Goal: Information Seeking & Learning: Learn about a topic

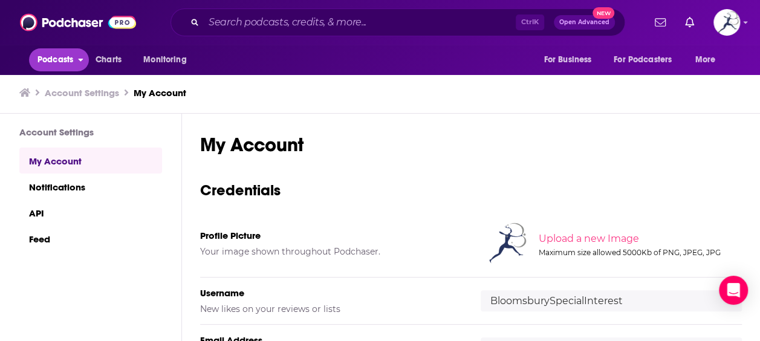
click at [60, 57] on span "Podcasts" at bounding box center [55, 59] width 36 height 17
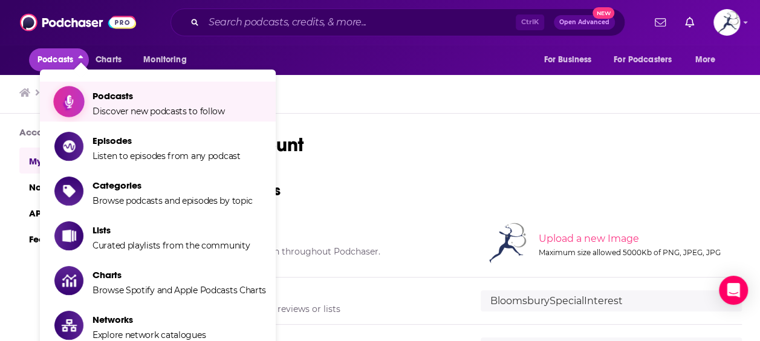
click at [132, 102] on span "Podcasts Discover new podcasts to follow" at bounding box center [158, 101] width 132 height 30
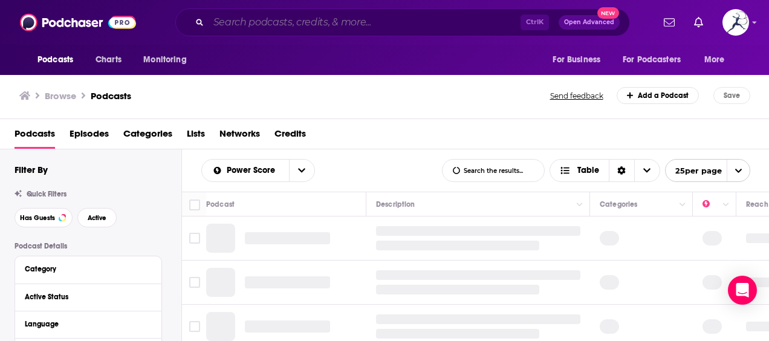
click at [283, 21] on input "Search podcasts, credits, & more..." at bounding box center [364, 22] width 312 height 19
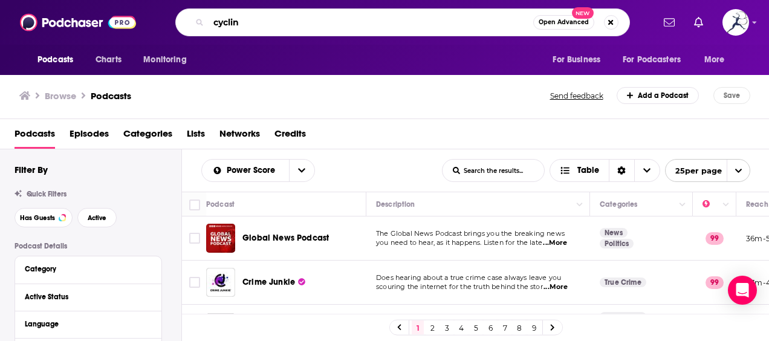
type input "cycling"
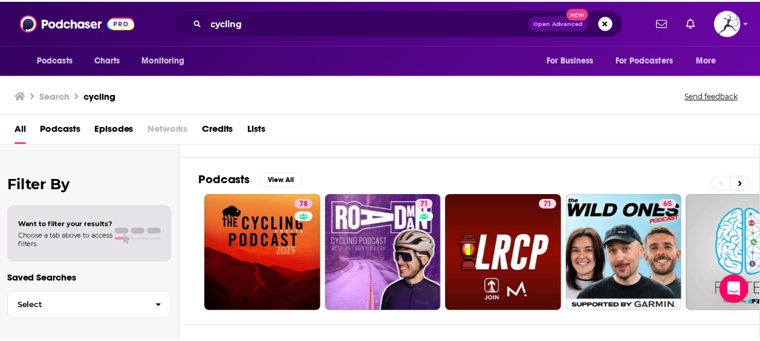
scroll to position [60, 0]
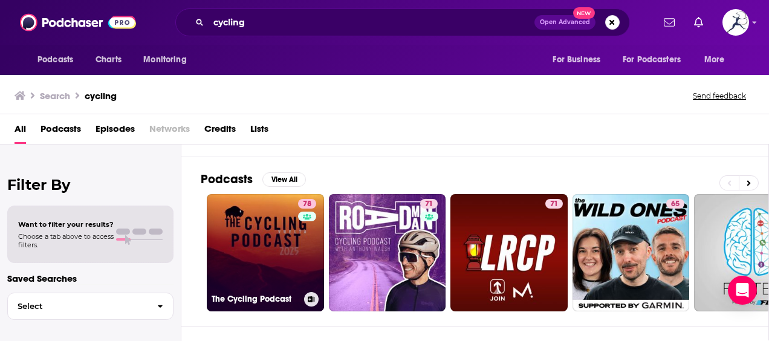
click at [271, 256] on link "78 The Cycling Podcast" at bounding box center [265, 252] width 117 height 117
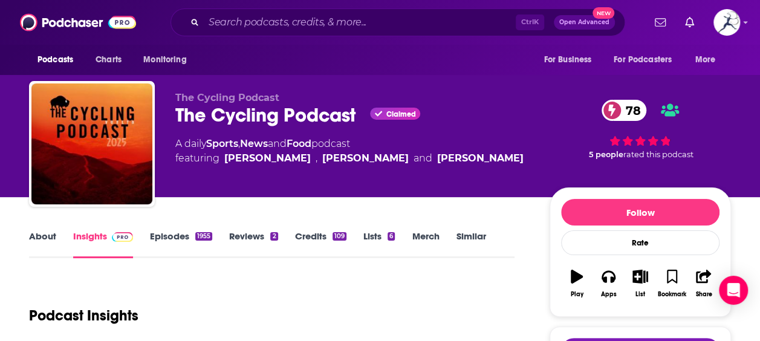
click at [439, 281] on div "Podcast Insights" at bounding box center [267, 308] width 476 height 62
click at [303, 28] on input "Search podcasts, credits, & more..." at bounding box center [360, 22] width 312 height 19
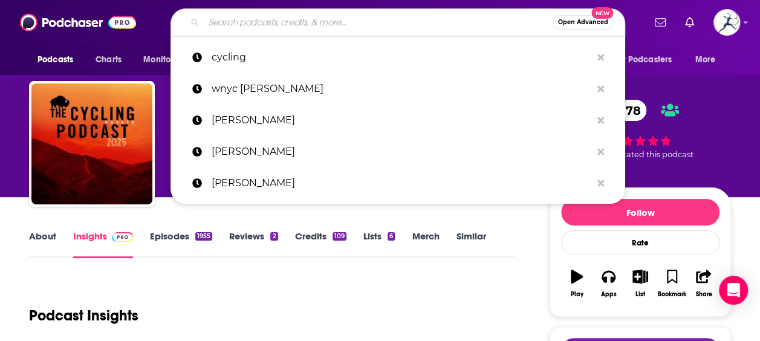
paste input "The Slow Ride"
type input "The Slow Ride"
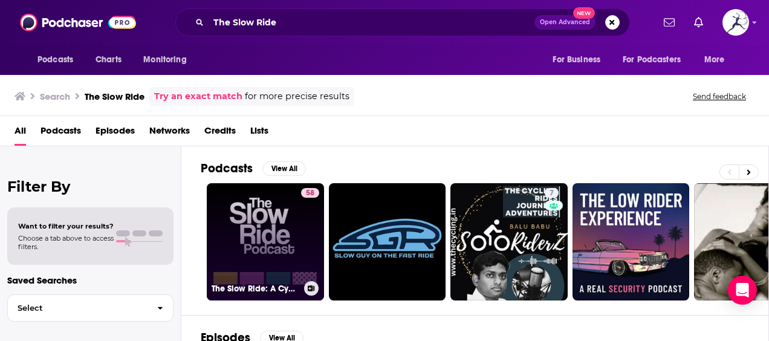
click at [269, 234] on link "58 The Slow Ride: A Cycling Podcast" at bounding box center [265, 241] width 117 height 117
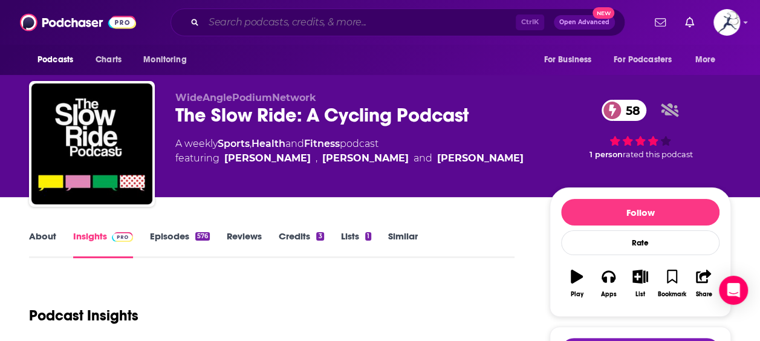
click at [279, 20] on input "Search podcasts, credits, & more..." at bounding box center [360, 22] width 312 height 19
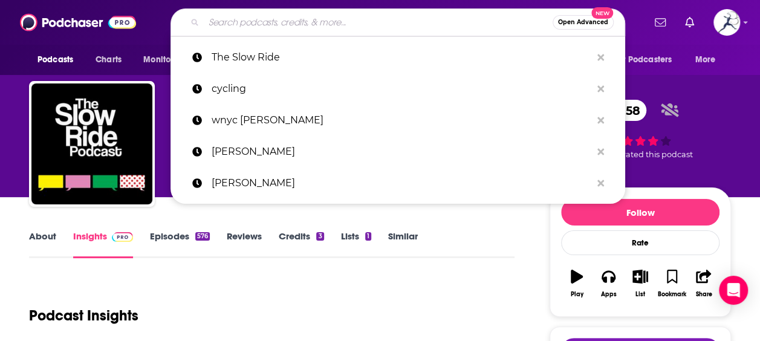
paste input "Life in the Peloton"
type input "Life in the Peloton"
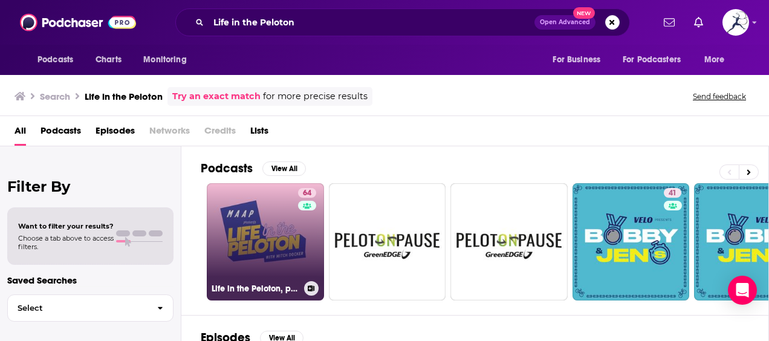
click at [269, 251] on link "64 Life in the Peloton, presented by MAAP" at bounding box center [265, 241] width 117 height 117
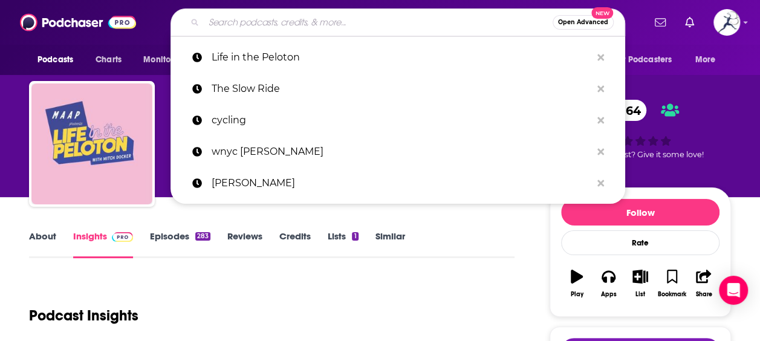
click at [249, 24] on input "Search podcasts, credits, & more..." at bounding box center [378, 22] width 349 height 19
paste input "Cycling Magazine Podcast"
type input "Cycling Magazine Podcast"
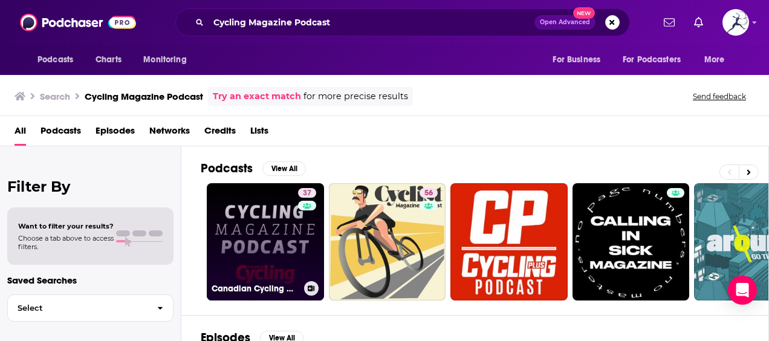
click at [269, 242] on link "37 Canadian Cycling Magazine Podcast" at bounding box center [265, 241] width 117 height 117
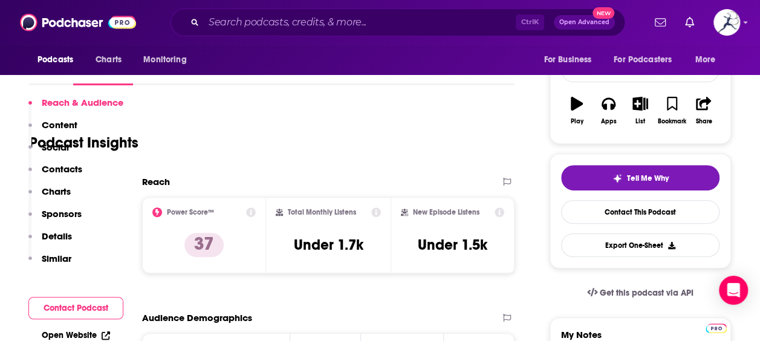
scroll to position [133, 0]
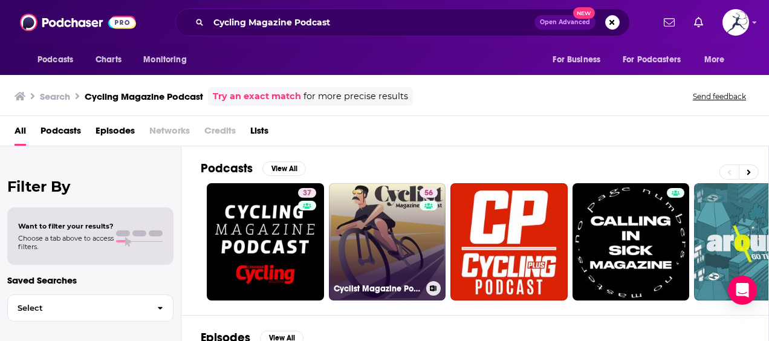
click at [405, 234] on link "56 Cyclist Magazine Podcast" at bounding box center [387, 241] width 117 height 117
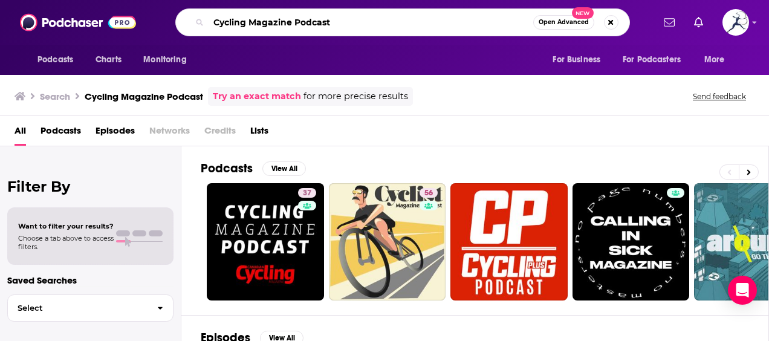
drag, startPoint x: 344, startPoint y: 22, endPoint x: 196, endPoint y: 17, distance: 148.1
click at [196, 17] on div "Cycling Magazine Podcast Open Advanced New" at bounding box center [402, 22] width 454 height 28
paste input "Marginal Gains Cycling"
type input "Marginal Gains Cycling Podcast"
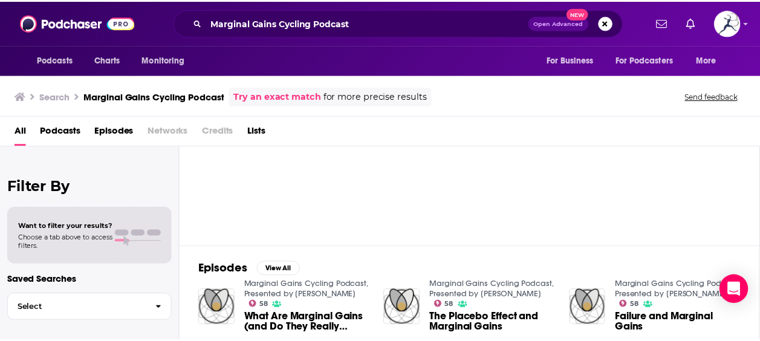
scroll to position [58, 0]
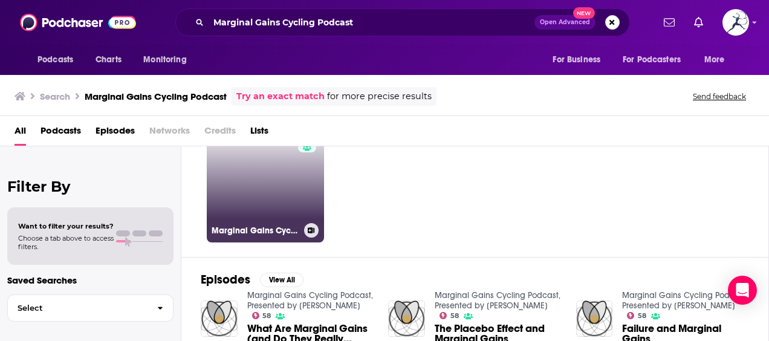
click at [251, 211] on link "58 Marginal Gains Cycling Podcast, Presented by [PERSON_NAME]" at bounding box center [265, 183] width 117 height 117
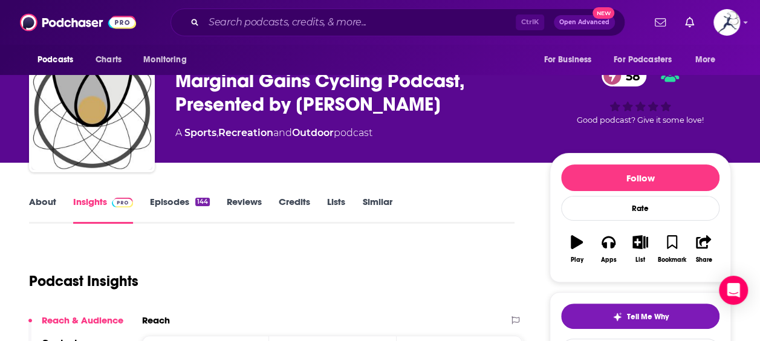
scroll to position [24, 0]
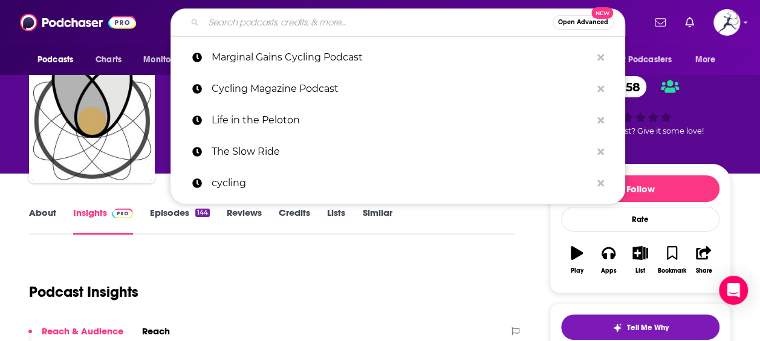
click at [286, 23] on input "Search podcasts, credits, & more..." at bounding box center [378, 22] width 349 height 19
paste input "The Paceline Cycling Podcast"
type input "The Paceline Cycling Podcast"
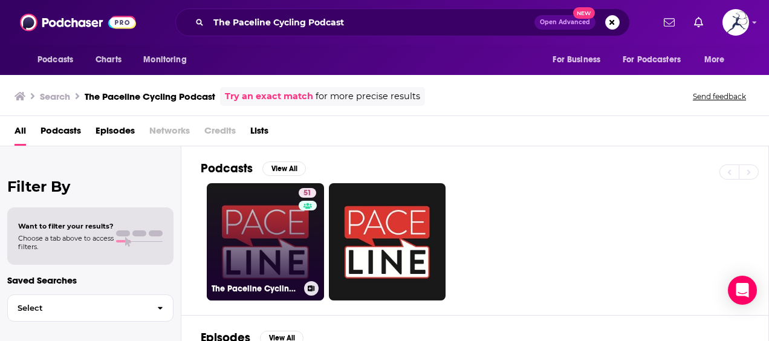
click at [263, 246] on link "51 The Paceline Cycling Podcast" at bounding box center [265, 241] width 117 height 117
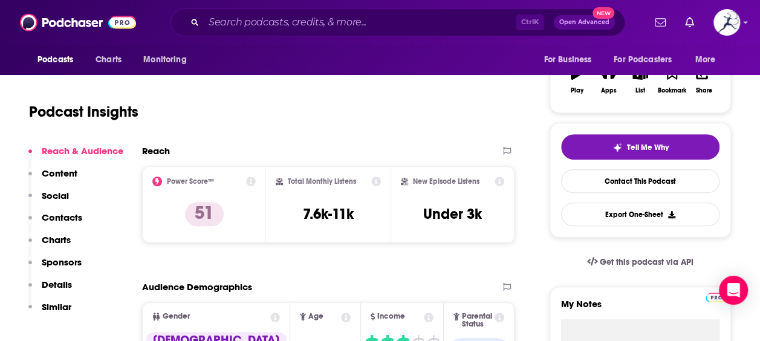
scroll to position [167, 0]
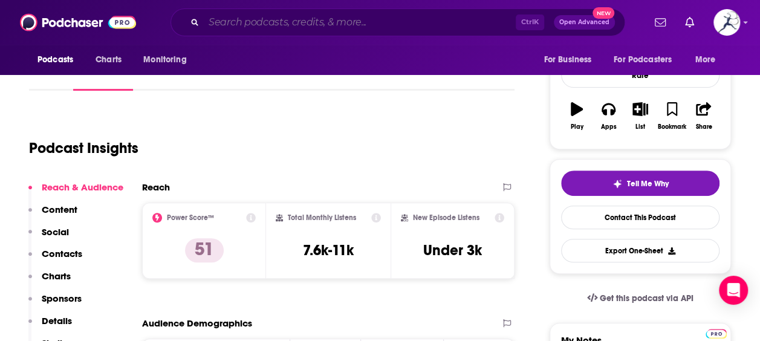
click at [244, 25] on input "Search podcasts, credits, & more..." at bounding box center [360, 22] width 312 height 19
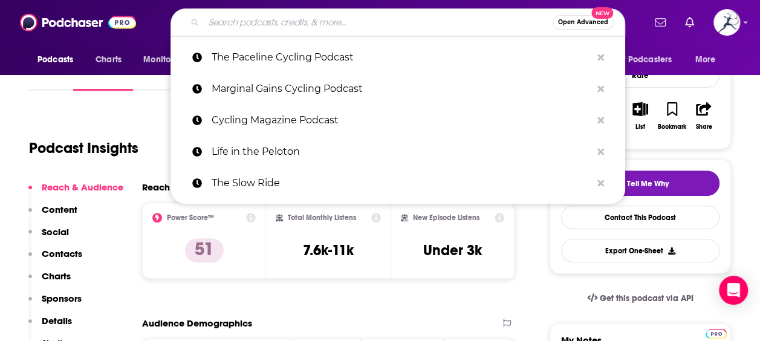
paste input "Ask a Cycling Coach"
type input "Ask a Cycling Coach"
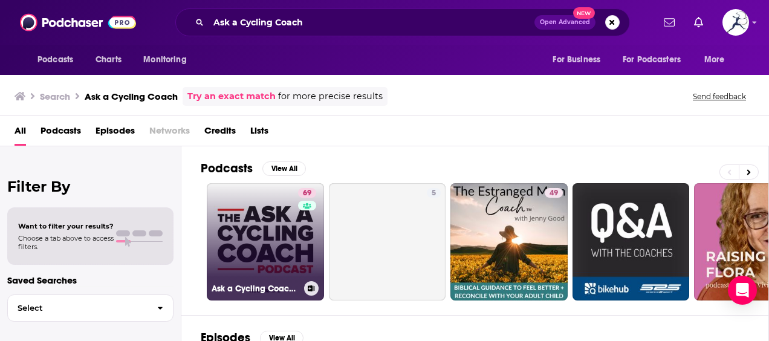
click at [269, 228] on link "69 Ask a Cycling Coach Podcast - Presented by TrainerRoad" at bounding box center [265, 241] width 117 height 117
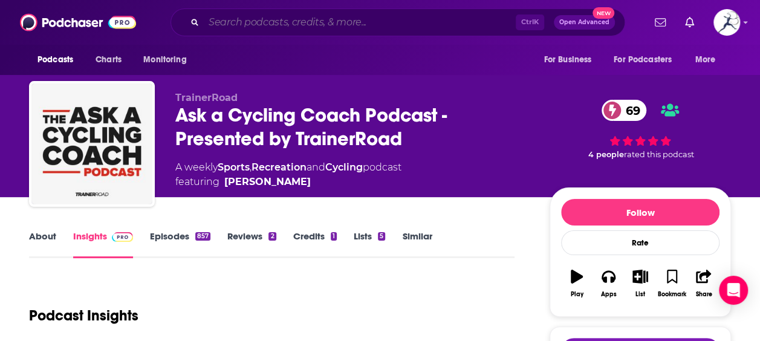
click at [309, 21] on input "Search podcasts, credits, & more..." at bounding box center [360, 22] width 312 height 19
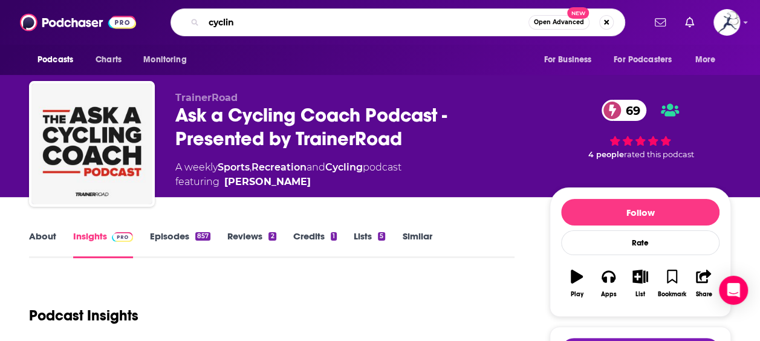
type input "cycling"
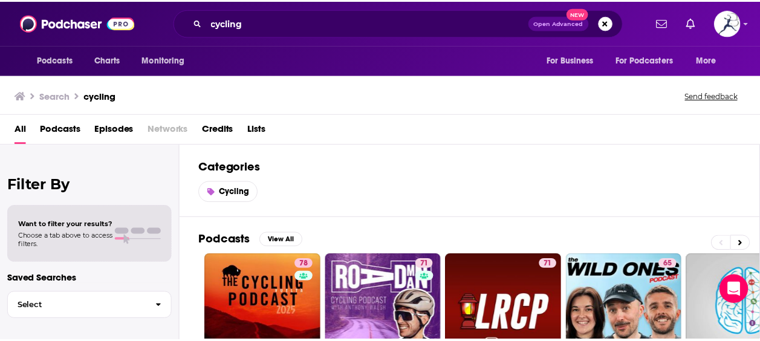
scroll to position [111, 0]
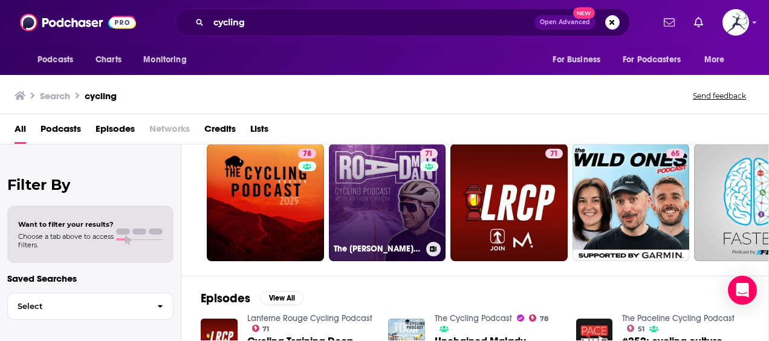
click at [377, 218] on link "71 The [PERSON_NAME] Cycling Podcast" at bounding box center [387, 202] width 117 height 117
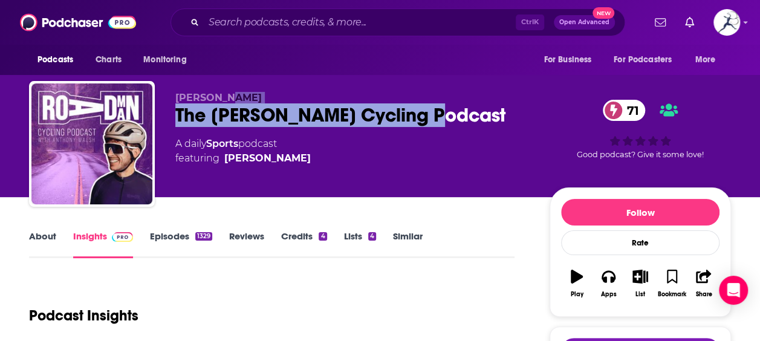
drag, startPoint x: 453, startPoint y: 117, endPoint x: 233, endPoint y: 101, distance: 221.2
click at [233, 101] on div "[PERSON_NAME] The [PERSON_NAME] Cycling Podcast 71 A daily Sports podcast featu…" at bounding box center [352, 140] width 355 height 97
copy div "alsh The [PERSON_NAME] Cycling Podcast"
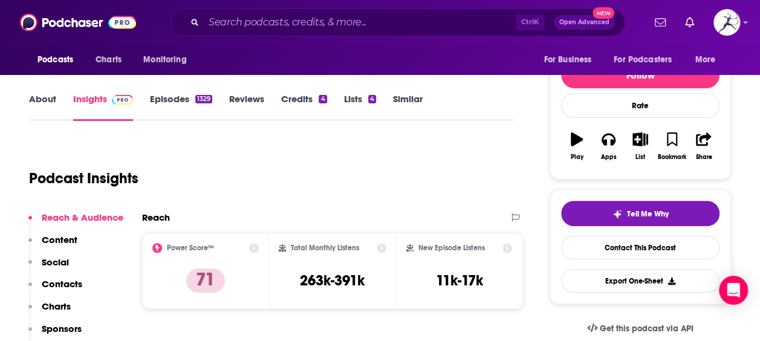
scroll to position [65, 0]
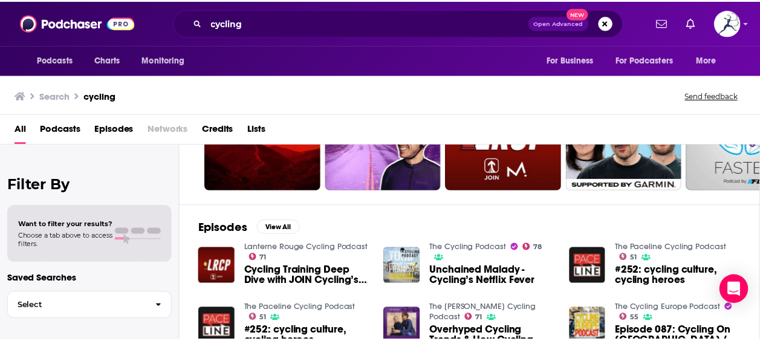
scroll to position [64, 0]
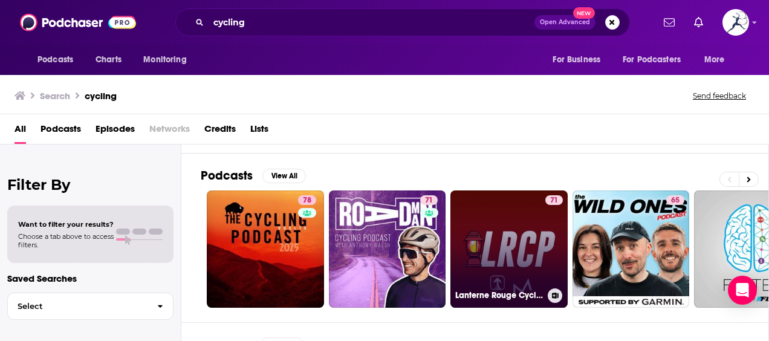
click at [505, 257] on link "71 Lanterne Rouge Cycling Podcast" at bounding box center [508, 248] width 117 height 117
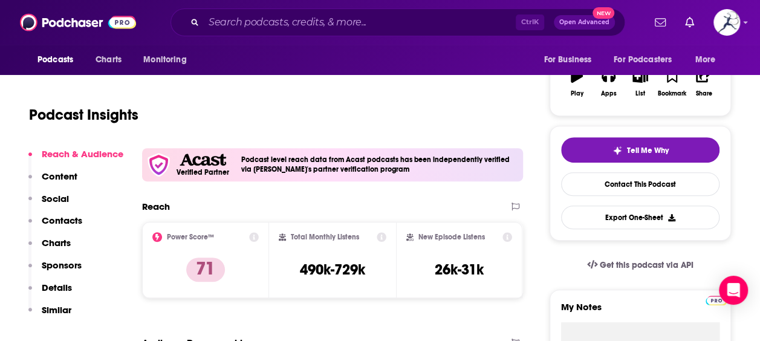
scroll to position [200, 0]
click at [63, 285] on p "Details" at bounding box center [57, 287] width 30 height 11
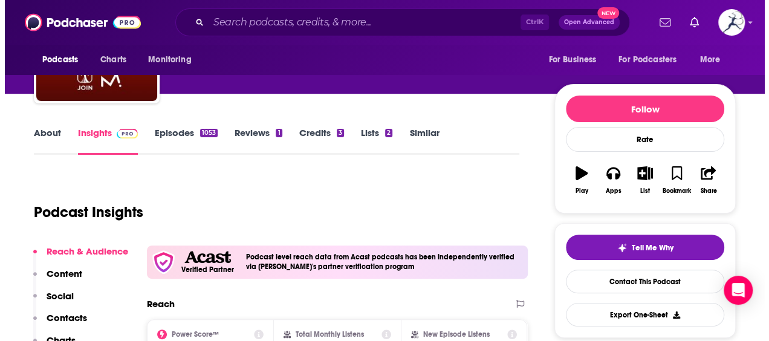
scroll to position [0, 0]
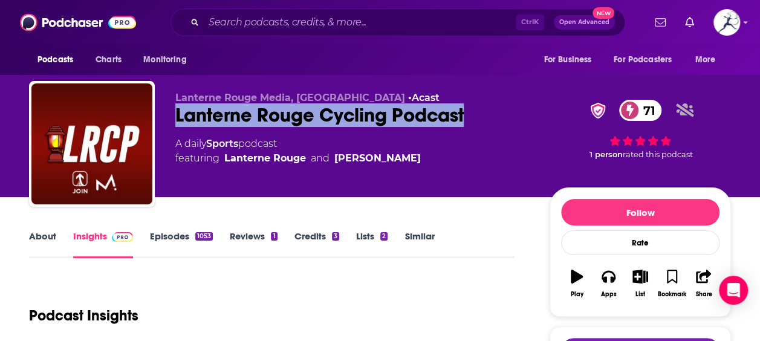
drag, startPoint x: 466, startPoint y: 120, endPoint x: 176, endPoint y: 111, distance: 290.2
click at [176, 111] on div "Lanterne Rouge Cycling Podcast 71" at bounding box center [352, 115] width 355 height 24
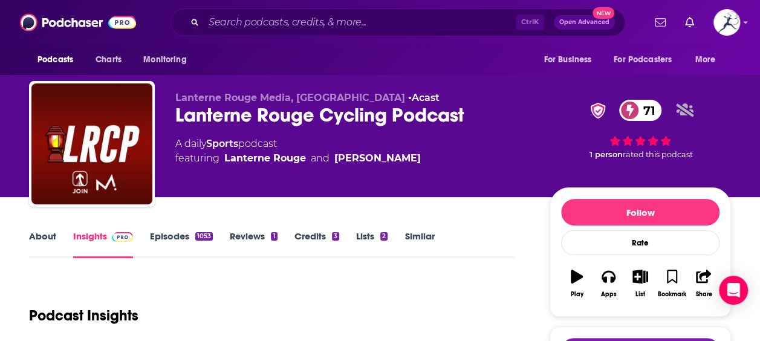
click at [477, 230] on div "About Insights Episodes 1053 Reviews 1 Credits 3 Lists 2 Similar" at bounding box center [271, 243] width 485 height 30
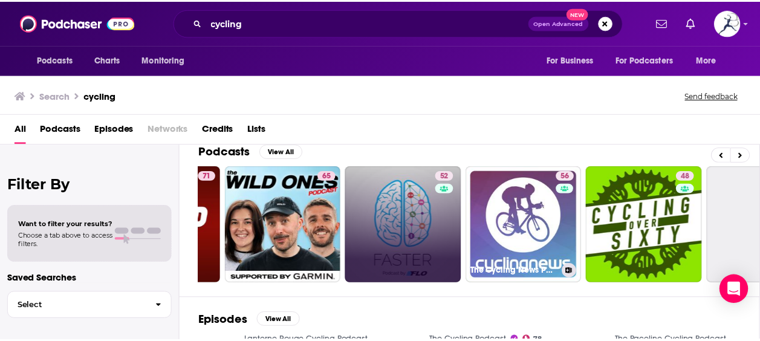
scroll to position [0, 345]
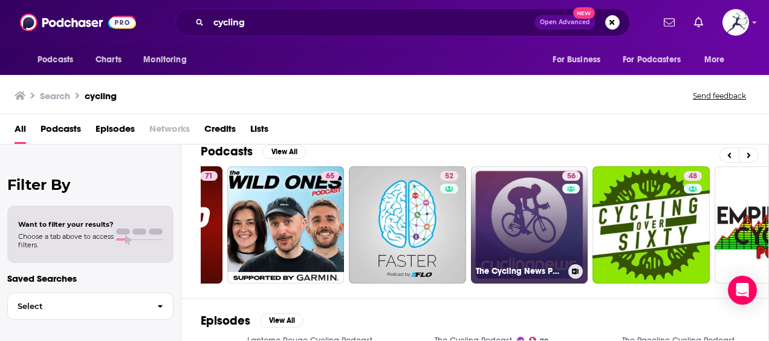
click at [528, 218] on link "56 The Cycling News Podcast" at bounding box center [529, 224] width 117 height 117
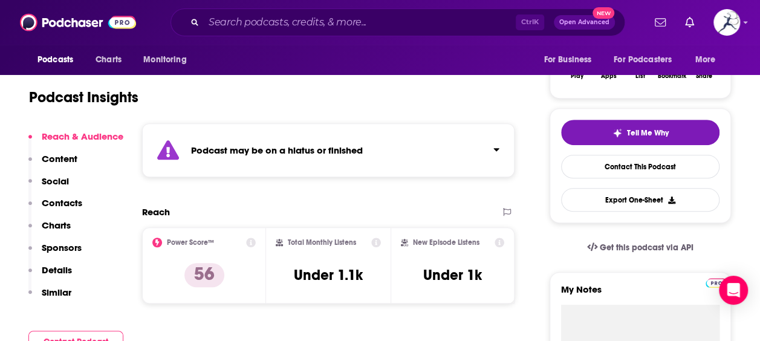
scroll to position [219, 0]
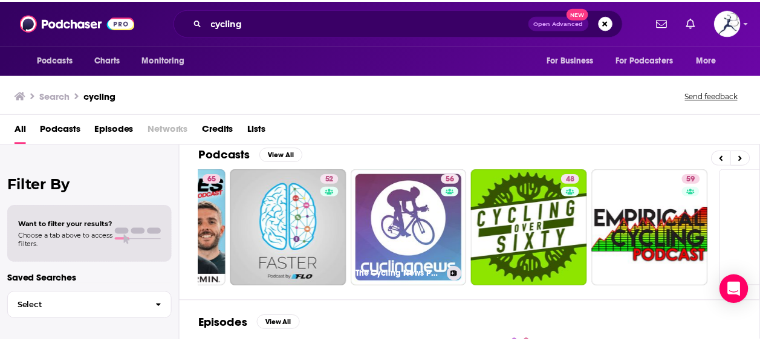
scroll to position [0, 460]
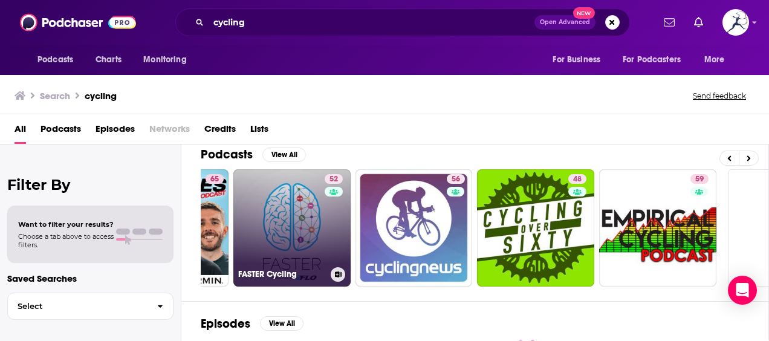
click at [309, 236] on link "52 FASTER Cycling" at bounding box center [291, 227] width 117 height 117
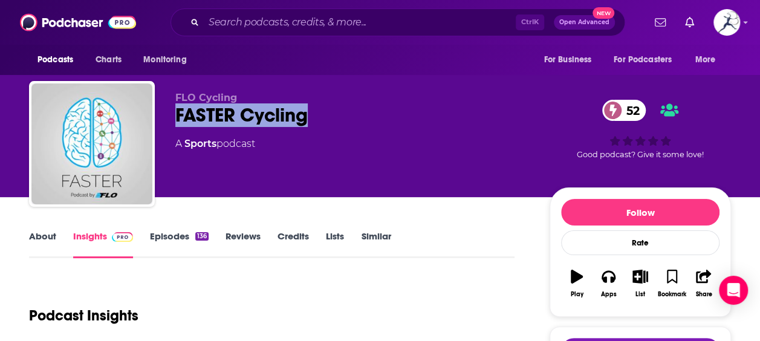
drag, startPoint x: 308, startPoint y: 119, endPoint x: 177, endPoint y: 111, distance: 131.4
click at [177, 111] on div "FASTER Cycling 52" at bounding box center [352, 115] width 355 height 24
copy h2 "FASTER Cycling"
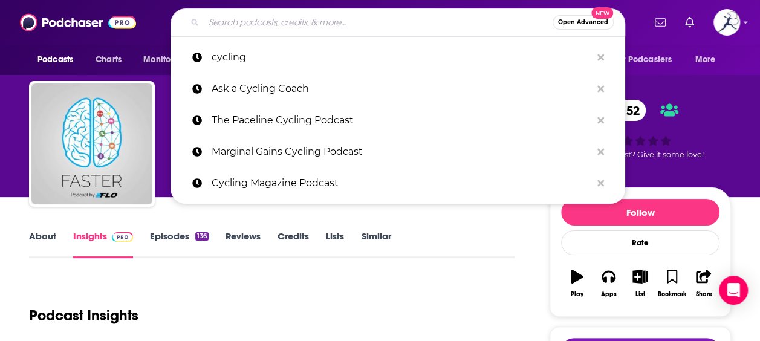
click at [288, 18] on input "Search podcasts, credits, & more..." at bounding box center [378, 22] width 349 height 19
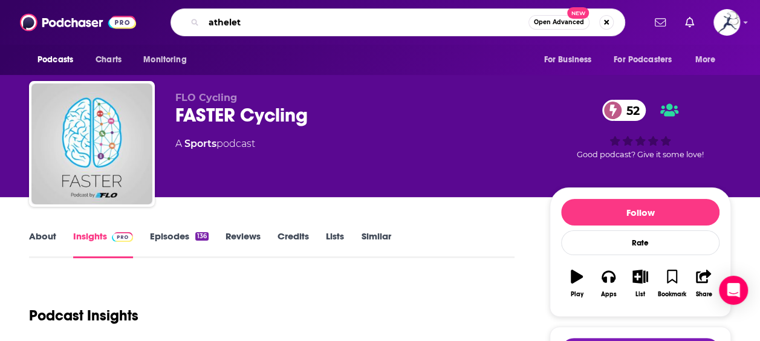
type input "athelete"
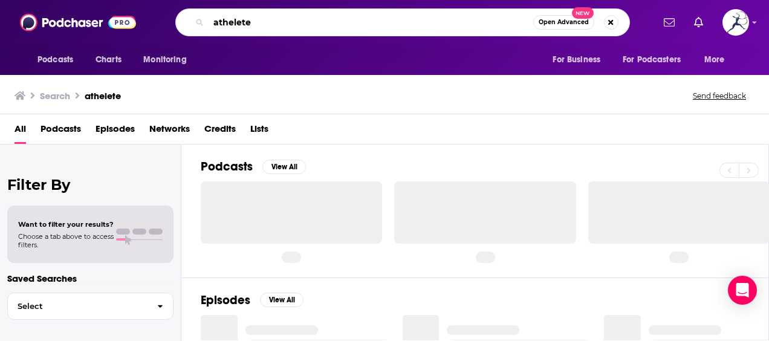
click at [274, 22] on input "athelete" at bounding box center [370, 22] width 324 height 19
click at [240, 12] on div "athelete Open Advanced New" at bounding box center [402, 22] width 454 height 28
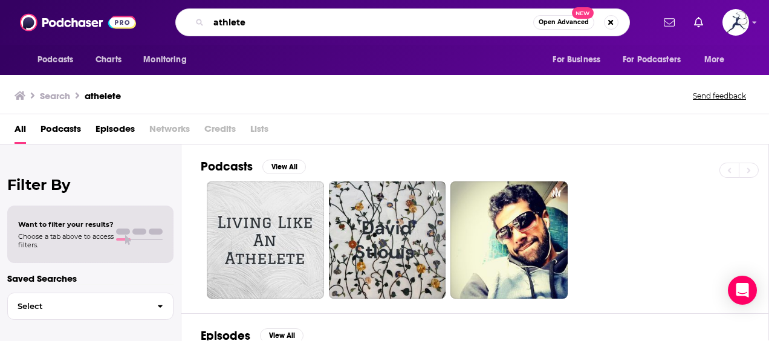
type input "athlete"
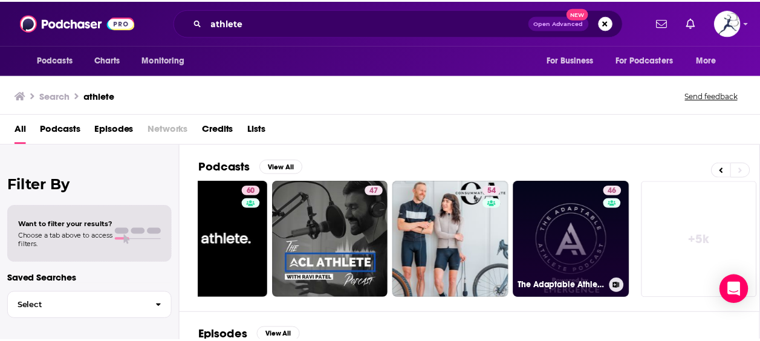
scroll to position [0, 541]
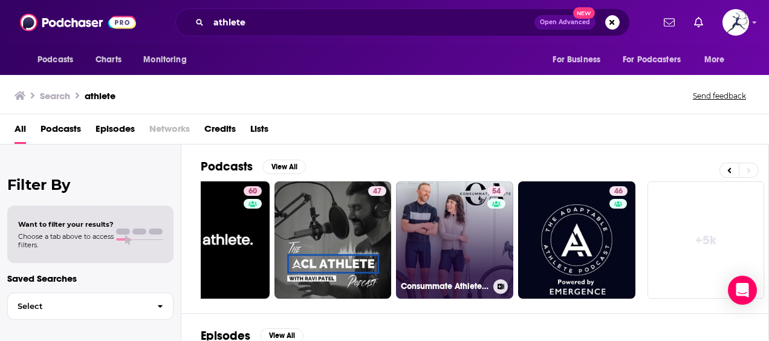
click at [478, 237] on link "54 Consummate Athlete Podcast" at bounding box center [454, 239] width 117 height 117
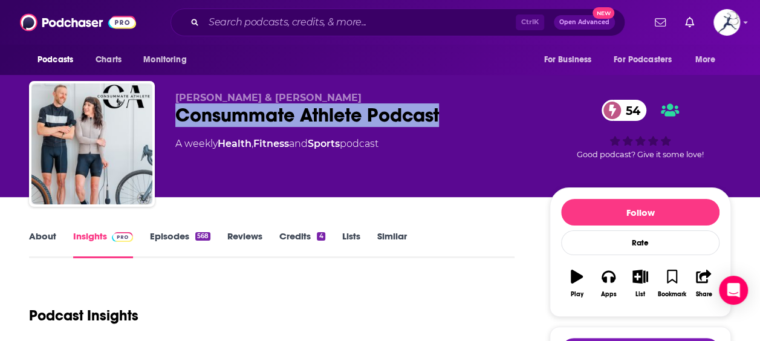
drag, startPoint x: 449, startPoint y: 116, endPoint x: 181, endPoint y: 111, distance: 267.7
click at [181, 111] on div "Consummate Athlete Podcast 54" at bounding box center [352, 115] width 355 height 24
copy h2 "Consummate Athlete Podcast"
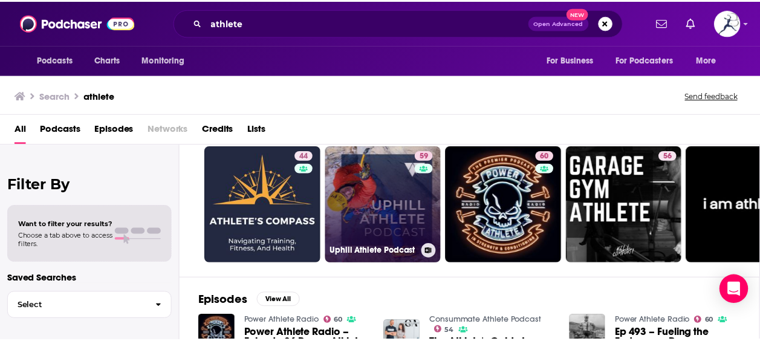
scroll to position [29, 0]
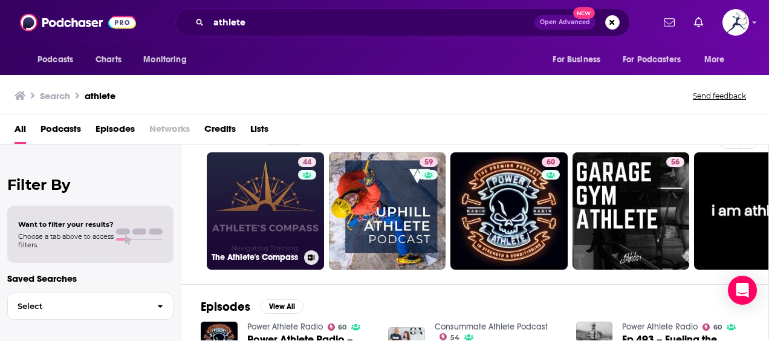
click at [275, 208] on link "44 The Athlete's Compass" at bounding box center [265, 210] width 117 height 117
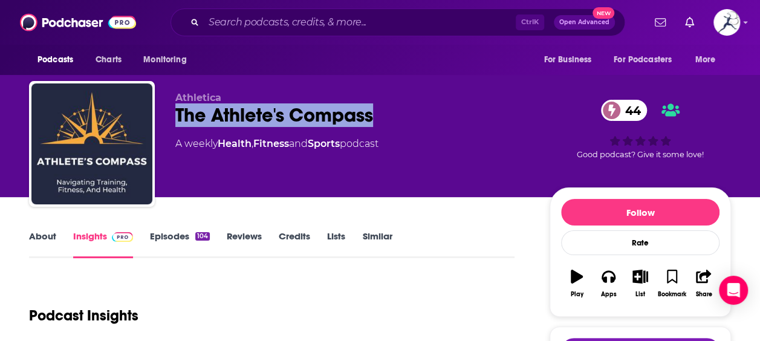
drag, startPoint x: 384, startPoint y: 114, endPoint x: 175, endPoint y: 112, distance: 209.7
click at [175, 112] on div "Athletica The Athlete's Compass 44 A weekly Health , Fitness and Sports podcast…" at bounding box center [380, 146] width 702 height 131
copy h2 "The Athlete's Compass"
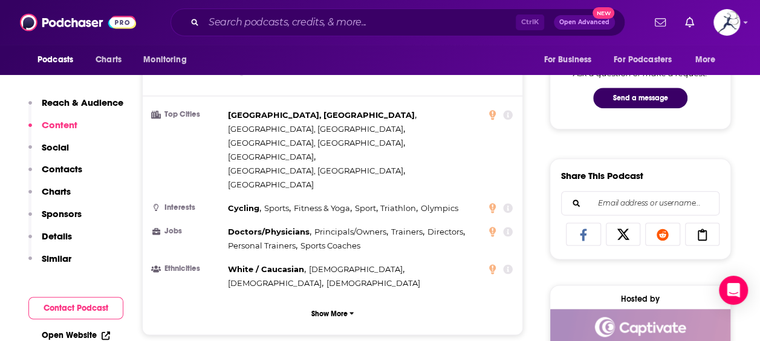
scroll to position [338, 0]
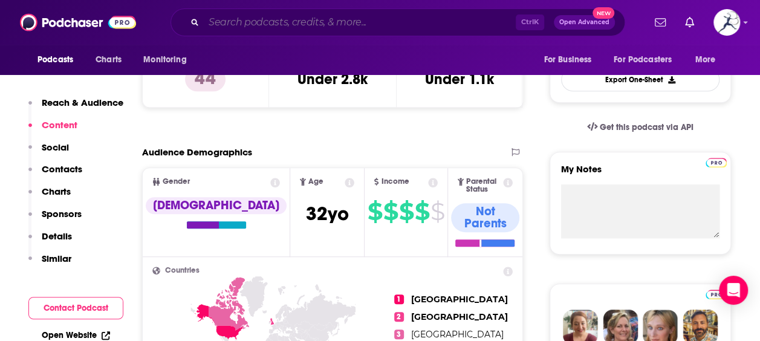
click at [250, 13] on input "Search podcasts, credits, & more..." at bounding box center [360, 22] width 312 height 19
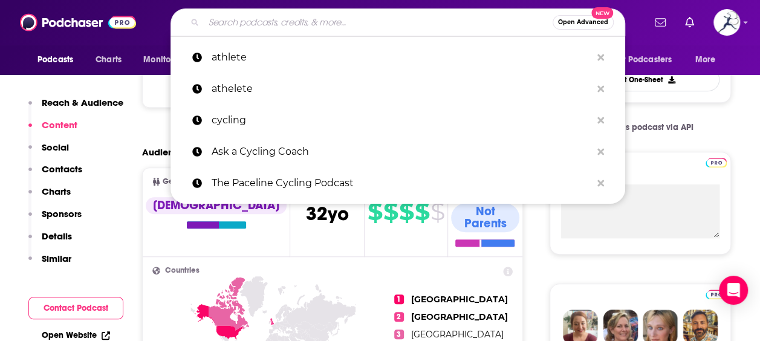
paste input "The [PERSON_NAME] Podcast"
type input "The [PERSON_NAME] Podcast"
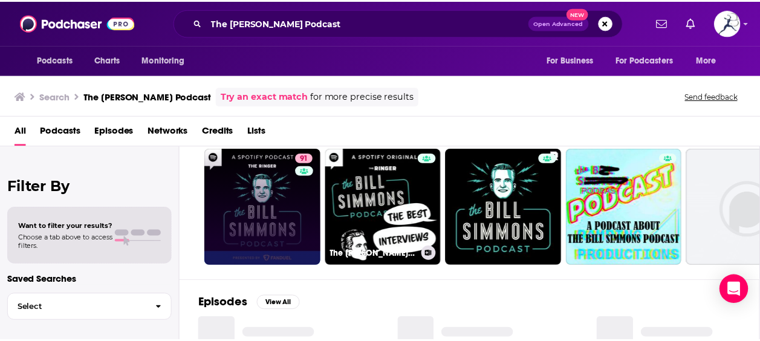
scroll to position [35, 0]
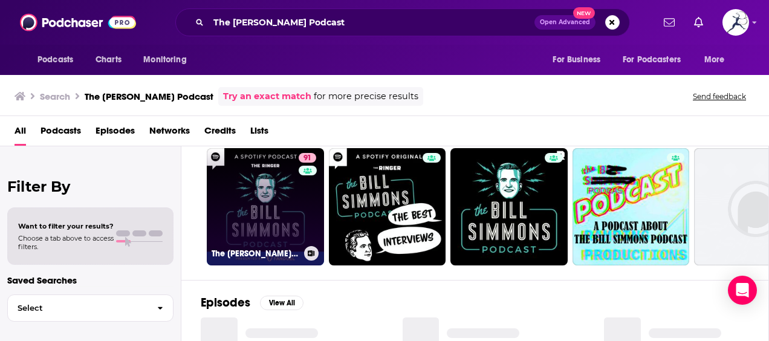
click at [274, 211] on link "91 The [PERSON_NAME] Podcast" at bounding box center [265, 206] width 117 height 117
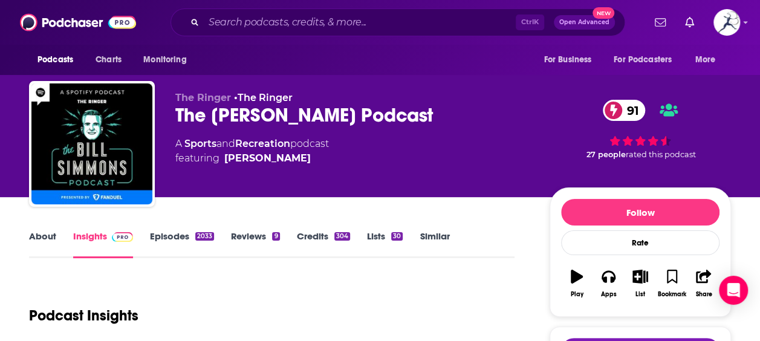
click at [178, 235] on link "Episodes 2033" at bounding box center [182, 244] width 64 height 28
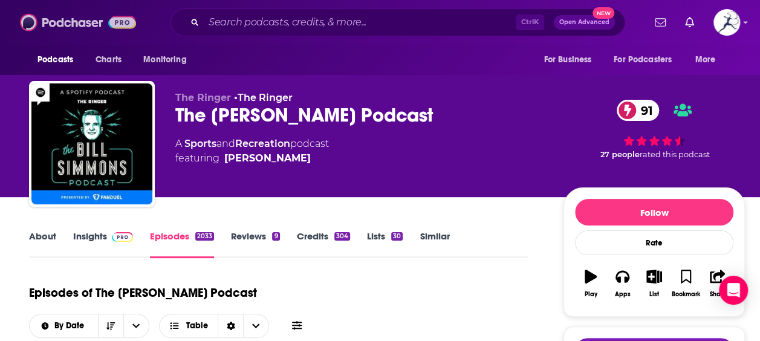
click at [85, 22] on img at bounding box center [78, 22] width 116 height 23
